Goal: Navigation & Orientation: Find specific page/section

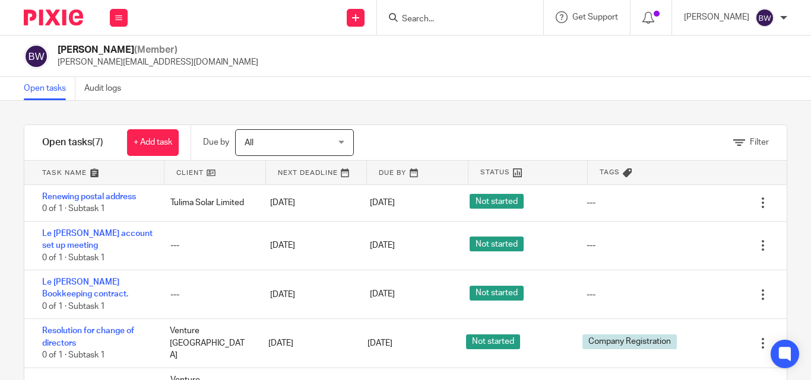
scroll to position [77, 0]
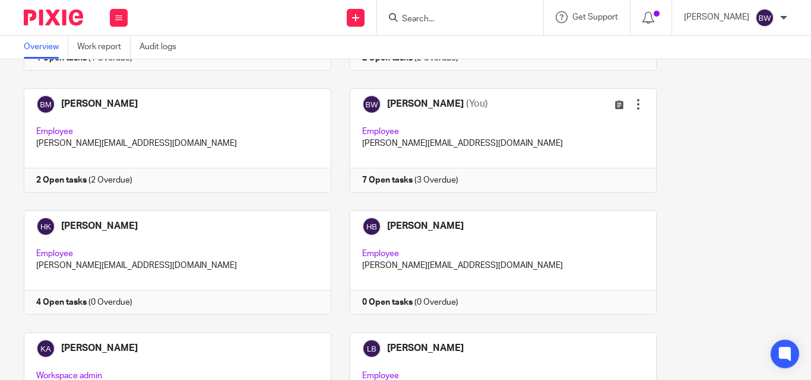
scroll to position [276, 0]
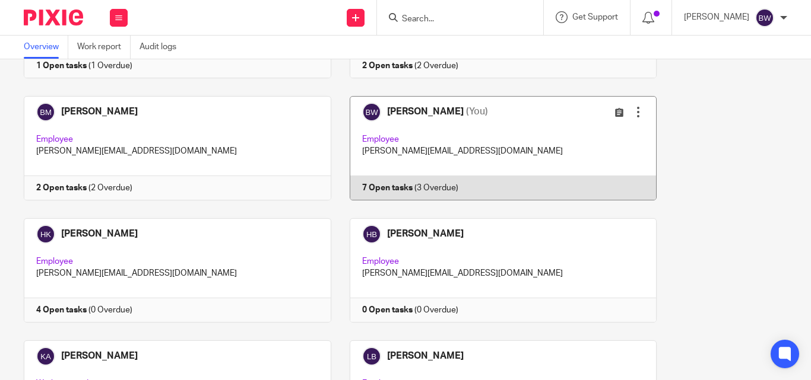
click at [492, 170] on link at bounding box center [494, 148] width 326 height 104
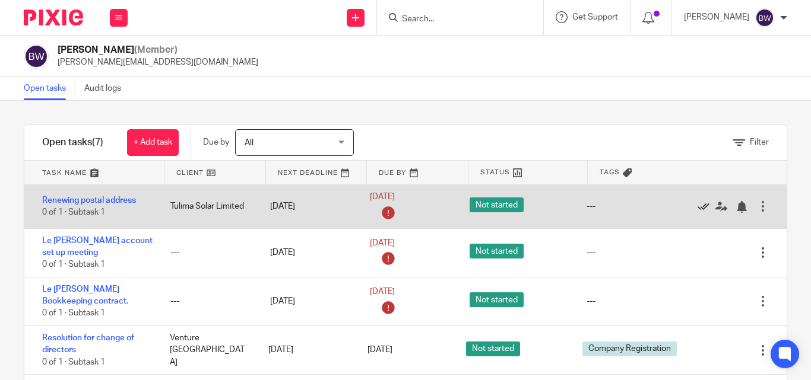
click at [697, 204] on icon at bounding box center [703, 207] width 12 height 12
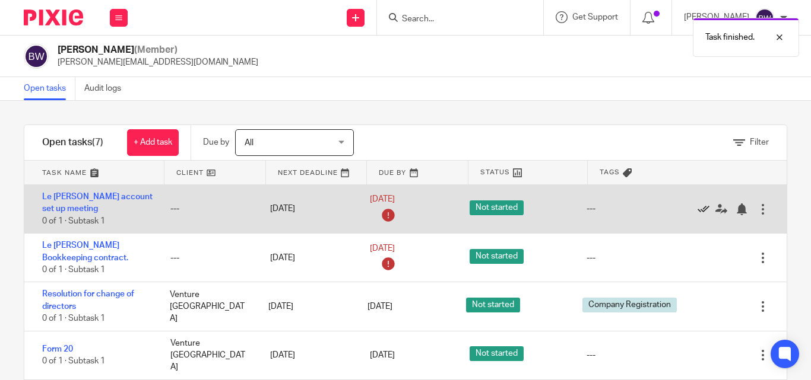
click at [697, 212] on icon at bounding box center [703, 210] width 12 height 12
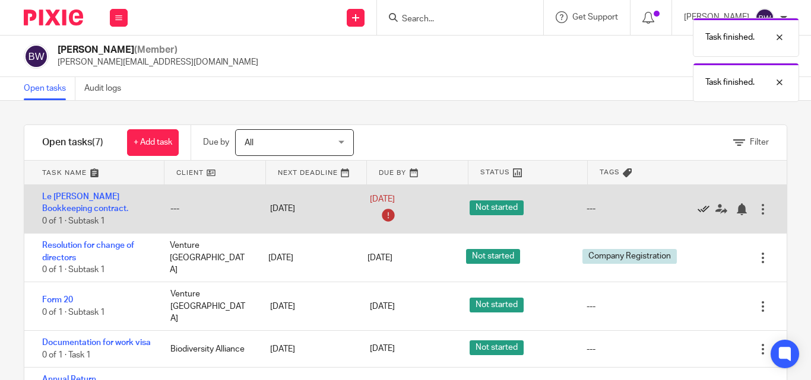
click at [697, 208] on icon at bounding box center [703, 210] width 12 height 12
